Goal: Navigation & Orientation: Find specific page/section

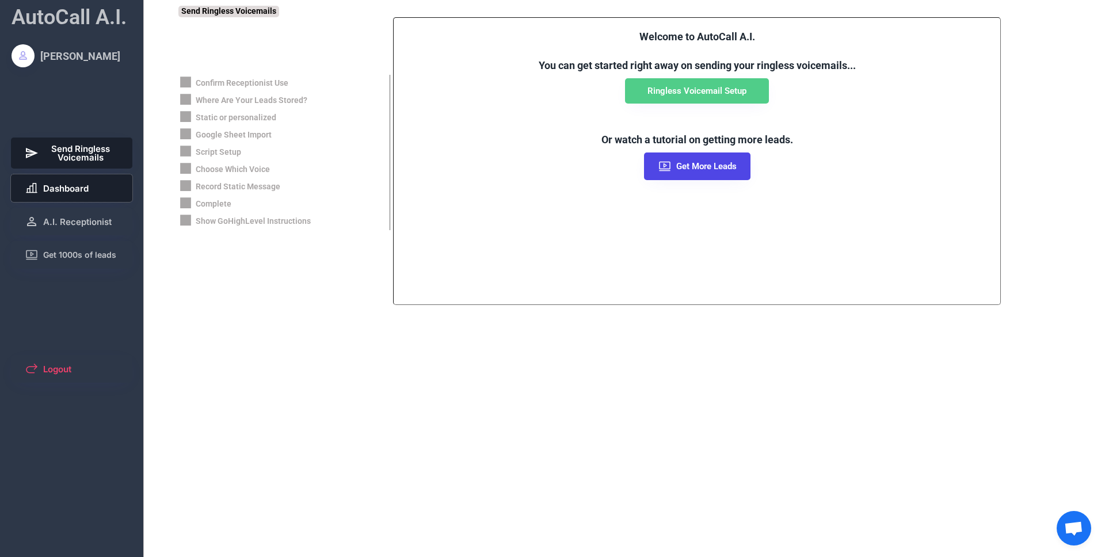
click at [78, 184] on span "Dashboard" at bounding box center [65, 188] width 45 height 9
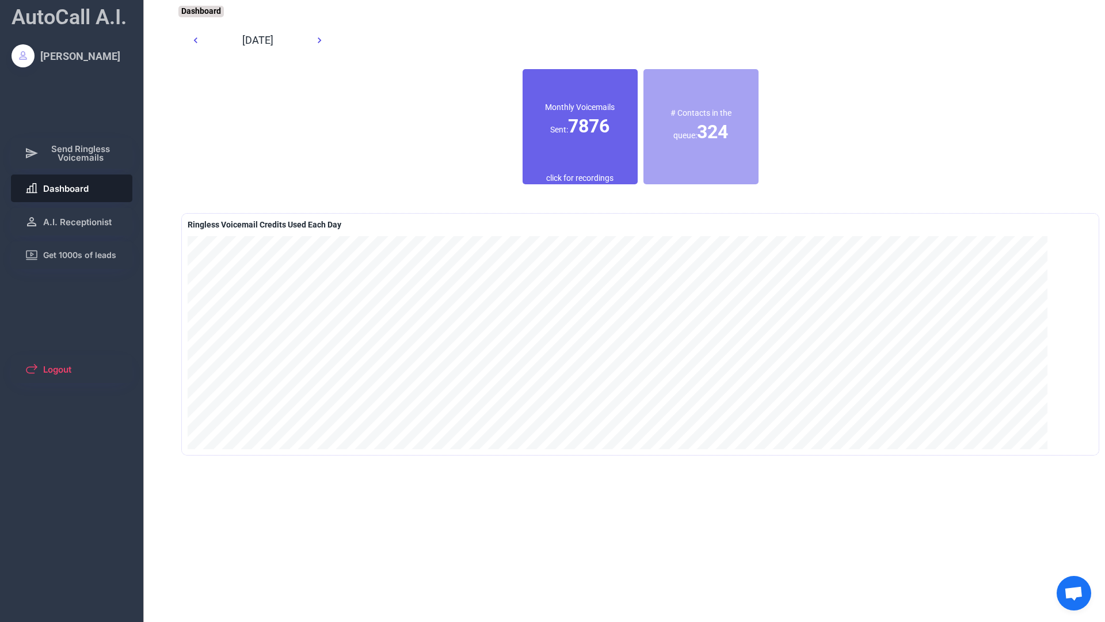
click at [629, 517] on div "AutoCall A.I. [PERSON_NAME] Send Ringless Voicemails Dashboard A.I. Receptionis…" at bounding box center [552, 311] width 1105 height 622
click at [196, 39] on icon at bounding box center [196, 41] width 12 height 12
click at [196, 41] on use at bounding box center [195, 40] width 3 height 6
click at [317, 36] on icon at bounding box center [320, 41] width 12 height 12
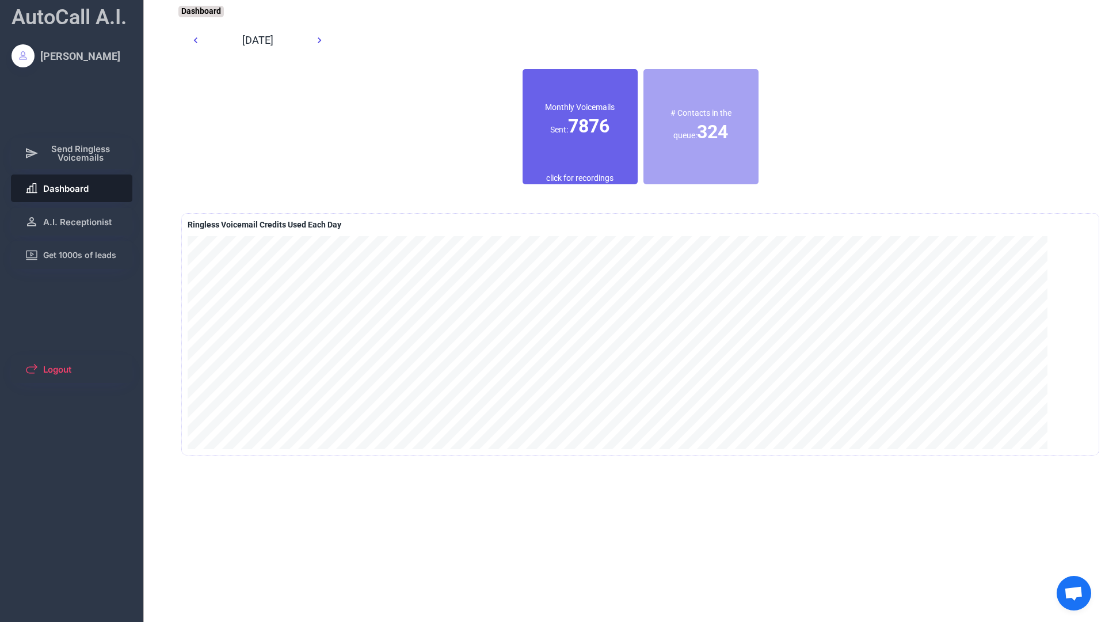
click at [317, 36] on icon at bounding box center [320, 41] width 12 height 12
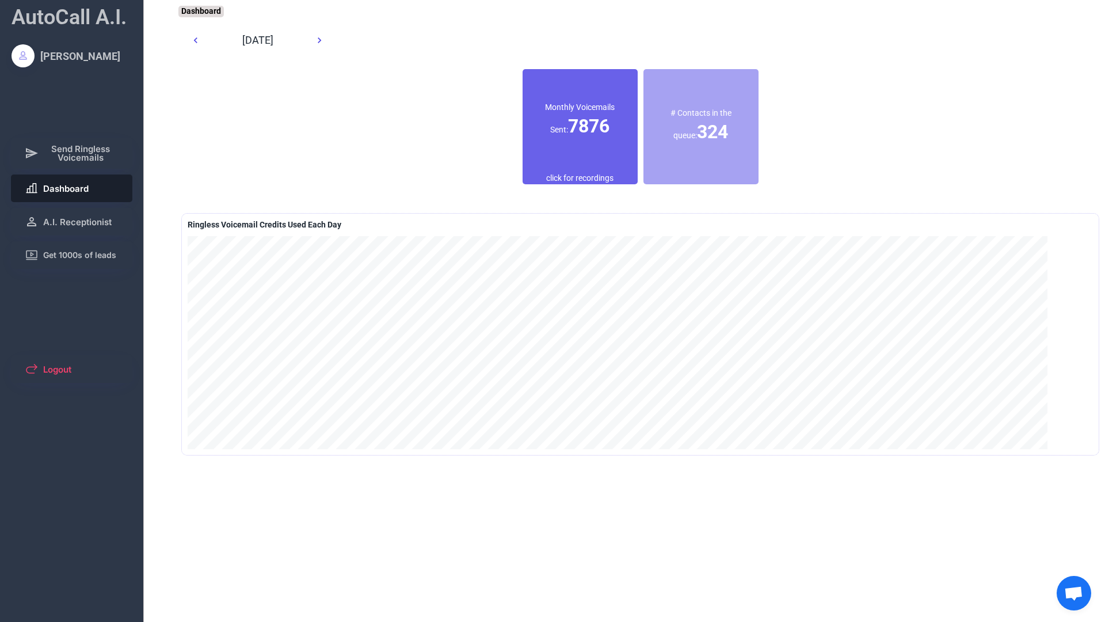
click at [321, 41] on icon at bounding box center [320, 41] width 12 height 12
click at [64, 224] on span "A.I. Receptionist" at bounding box center [77, 222] width 68 height 9
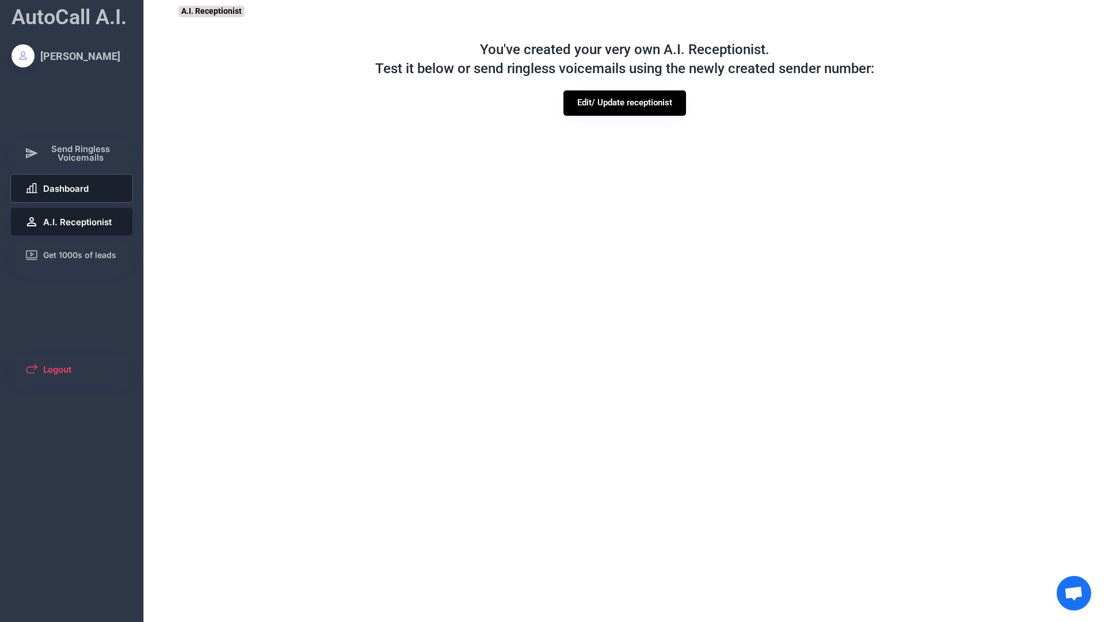
click at [64, 200] on button "Dashboard" at bounding box center [72, 188] width 122 height 28
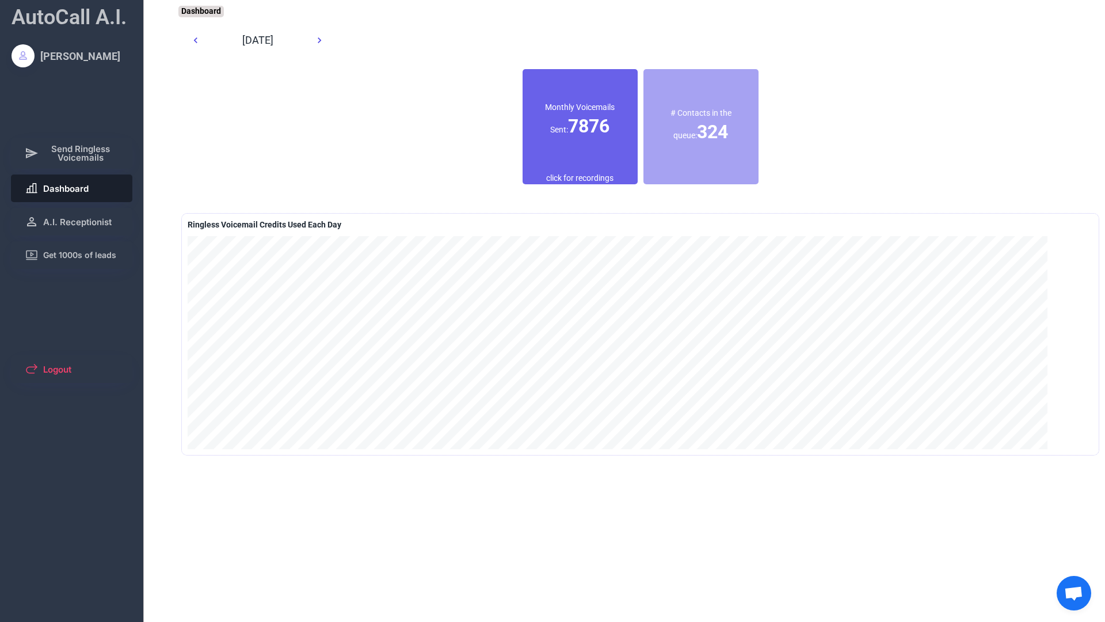
click at [416, 511] on div "AutoCall A.I. [PERSON_NAME] Send Ringless Voicemails Dashboard A.I. Receptionis…" at bounding box center [552, 311] width 1105 height 622
click at [193, 41] on icon at bounding box center [196, 41] width 12 height 12
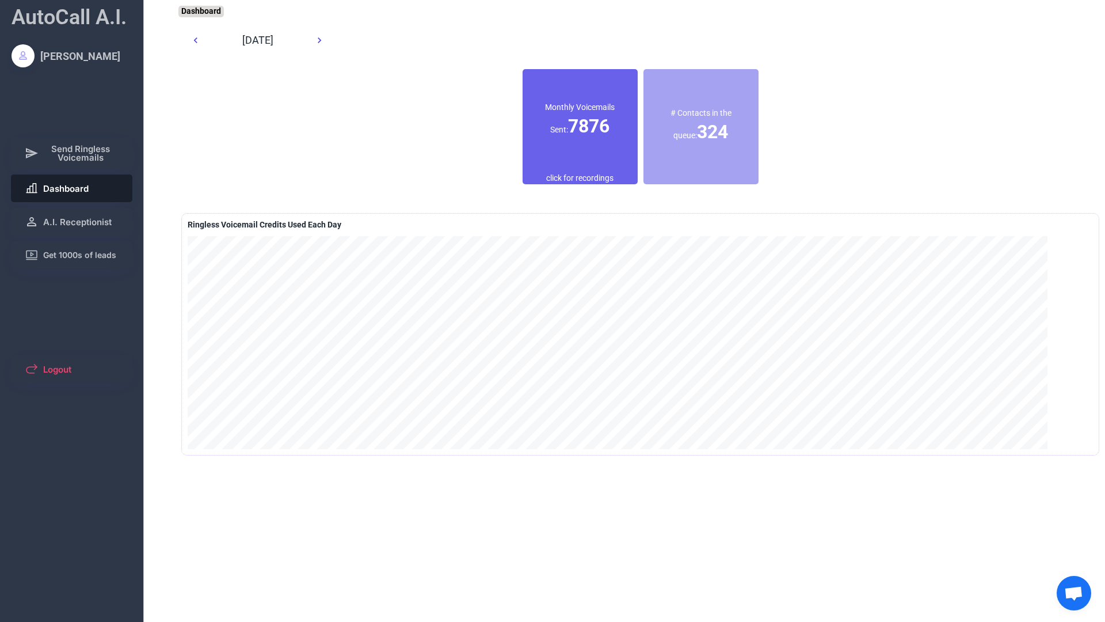
click at [162, 275] on div "AutoCall A.I. [PERSON_NAME] Send Ringless Voicemails Dashboard A.I. Receptionis…" at bounding box center [552, 311] width 1105 height 622
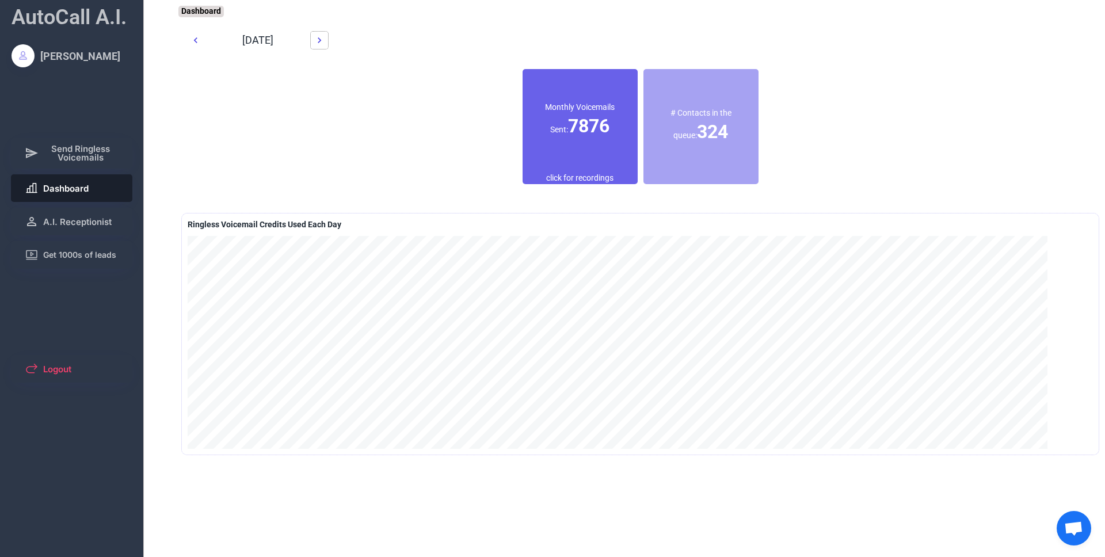
click at [321, 41] on icon at bounding box center [320, 41] width 12 height 12
click at [196, 43] on use at bounding box center [195, 40] width 3 height 6
click at [196, 43] on icon at bounding box center [196, 41] width 12 height 12
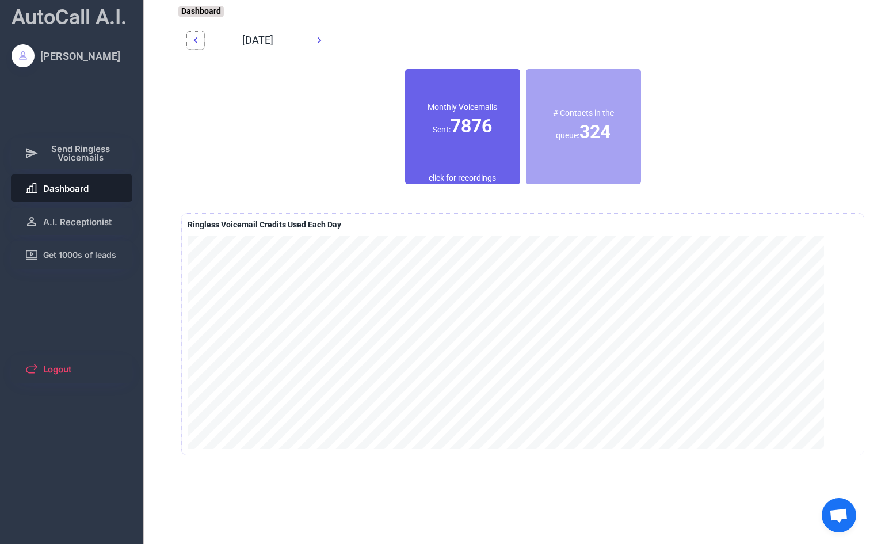
click at [424, 512] on div "AutoCall A.I. [PERSON_NAME] Send Ringless Voicemails Dashboard A.I. Receptionis…" at bounding box center [435, 272] width 870 height 544
